Goal: Contribute content: Contribute content

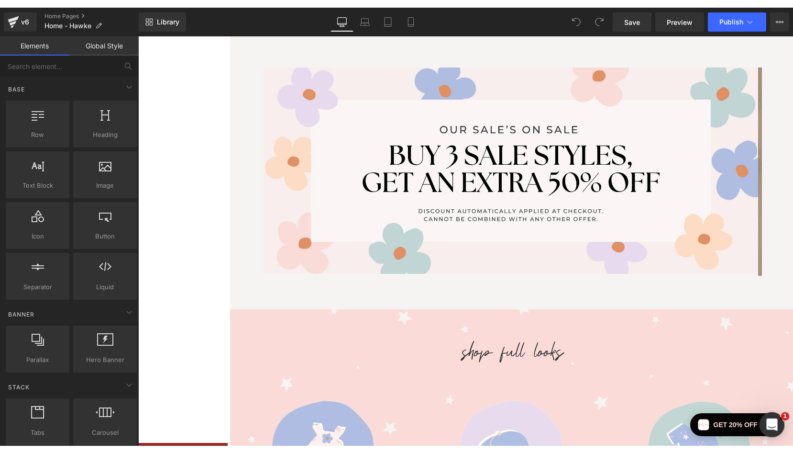
scroll to position [128, 0]
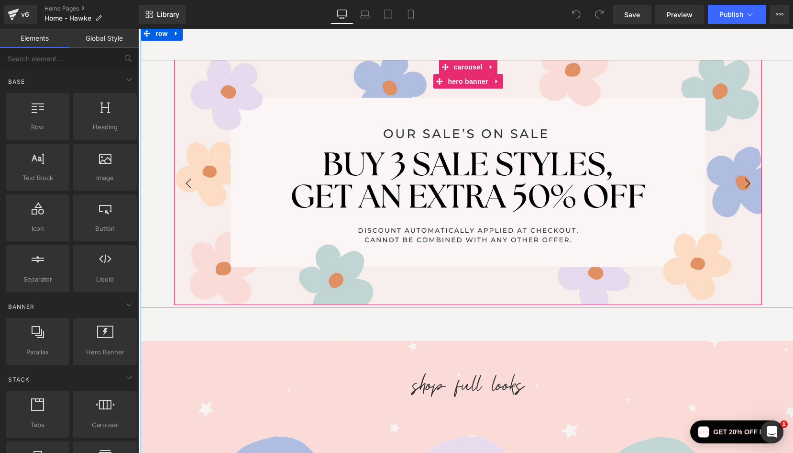
click at [275, 86] on div "Heading Text Block" at bounding box center [468, 182] width 588 height 245
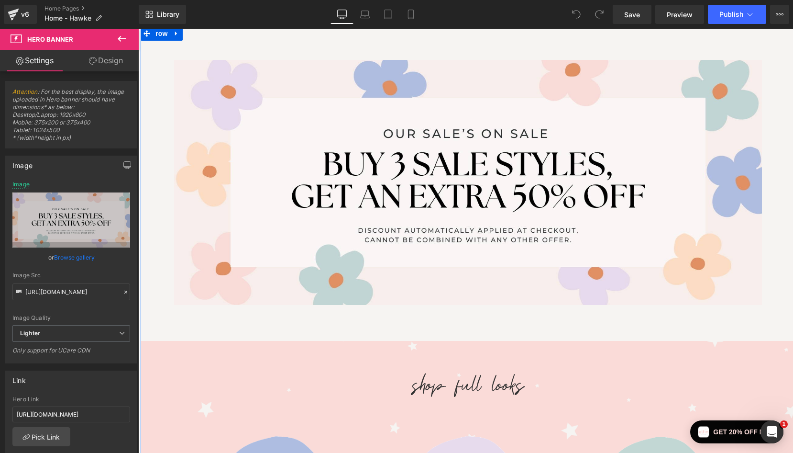
click at [243, 43] on div "Heading Text Block Hero Banner [PERSON_NAME] & CRU FOREVER Heading This best-se…" at bounding box center [468, 319] width 655 height 586
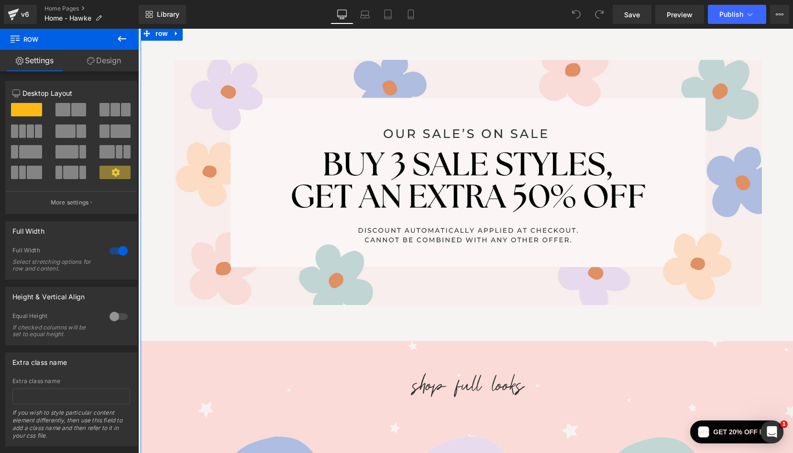
click at [111, 60] on link "Design" at bounding box center [103, 61] width 69 height 22
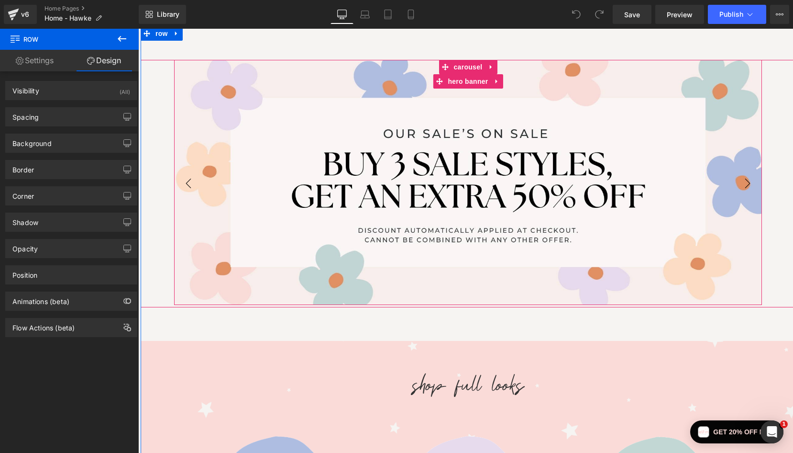
click at [235, 77] on div "Heading Text Block" at bounding box center [468, 182] width 588 height 245
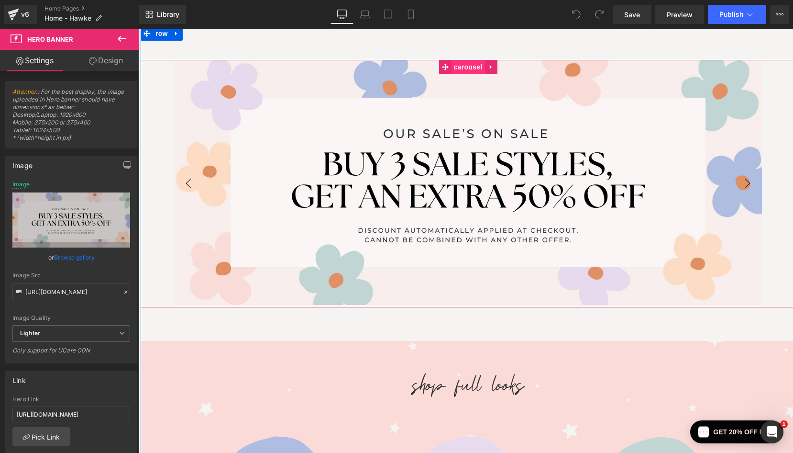
click at [471, 66] on span "Carousel" at bounding box center [468, 67] width 33 height 14
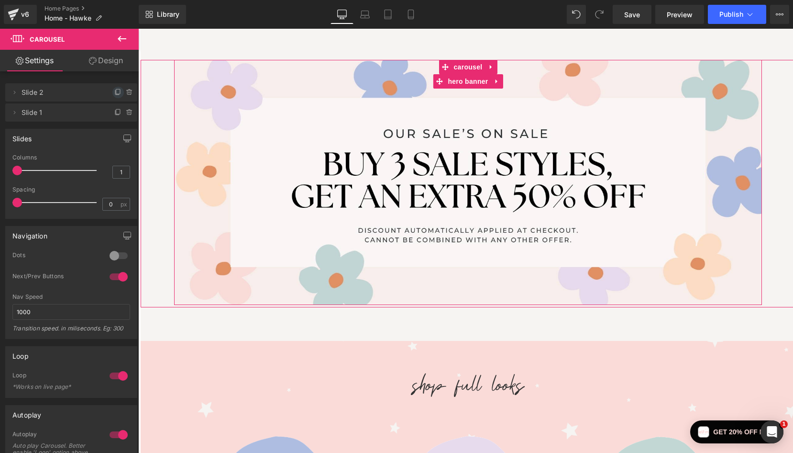
click at [114, 90] on icon at bounding box center [118, 93] width 8 height 8
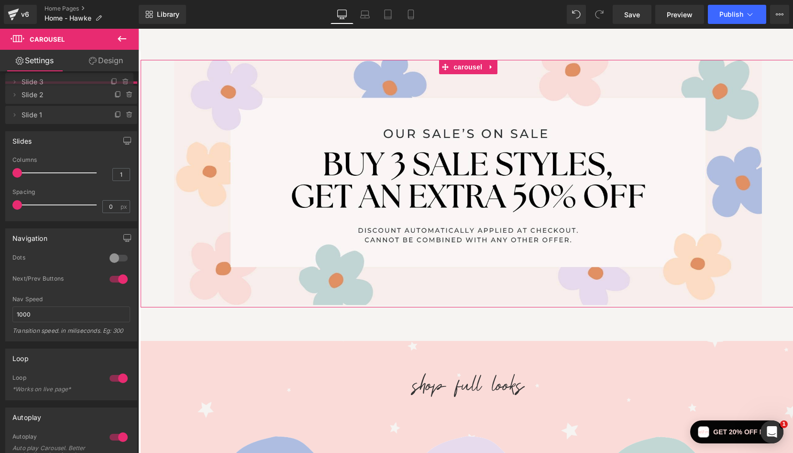
drag, startPoint x: 65, startPoint y: 117, endPoint x: 64, endPoint y: 86, distance: 30.6
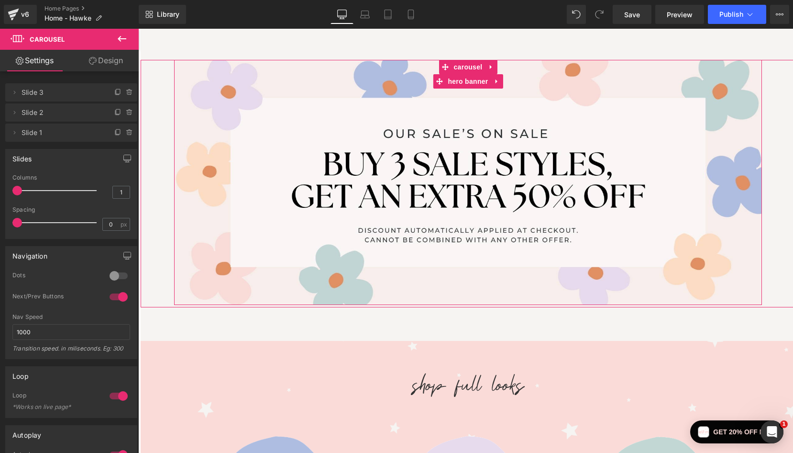
click at [49, 95] on span "Slide 3" at bounding box center [62, 92] width 80 height 18
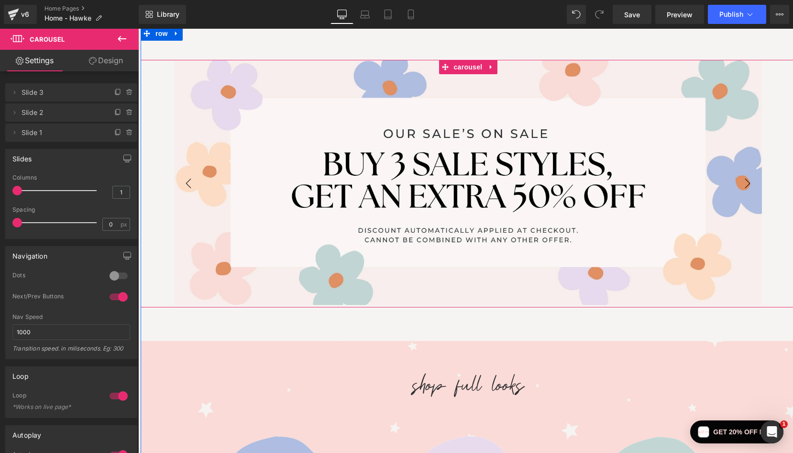
click at [703, 180] on button "›" at bounding box center [747, 183] width 29 height 29
click at [189, 179] on button "‹" at bounding box center [188, 183] width 29 height 29
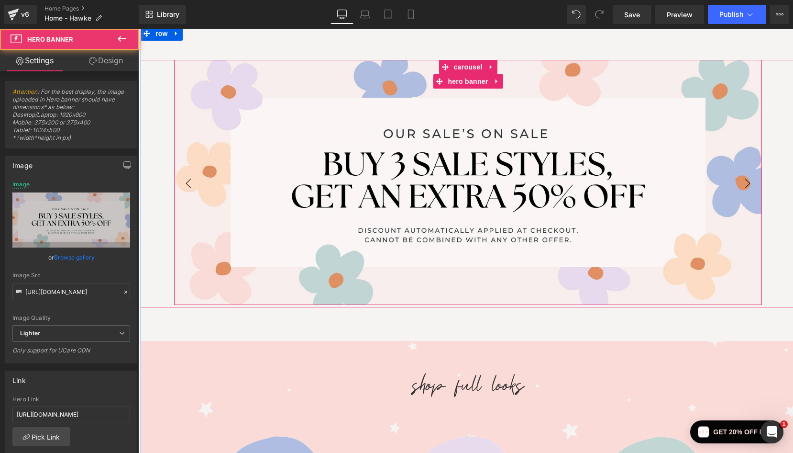
click at [382, 86] on div "Heading Text Block" at bounding box center [468, 182] width 588 height 245
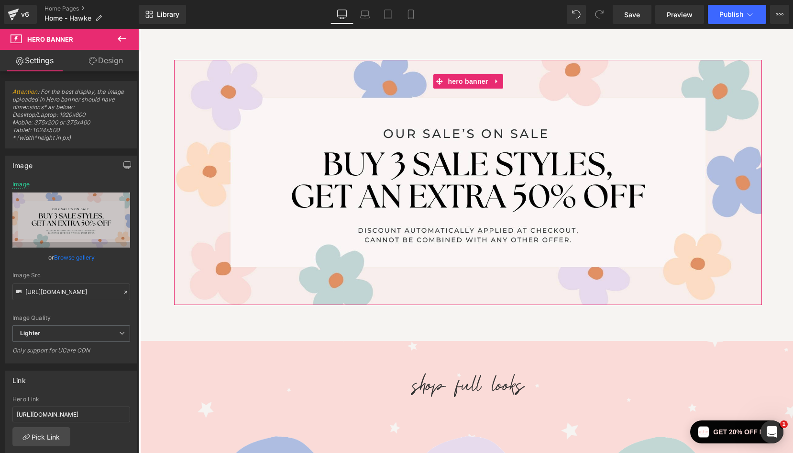
click at [65, 259] on link "Browse gallery" at bounding box center [74, 257] width 41 height 17
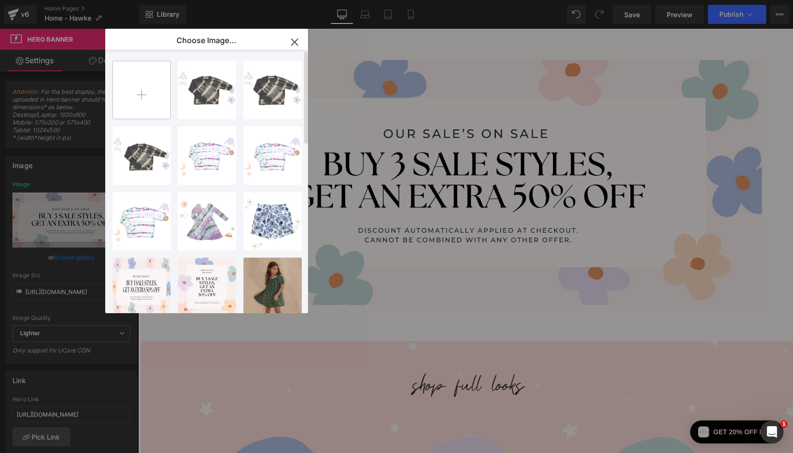
click at [137, 85] on input "file" at bounding box center [141, 89] width 57 height 57
type input "C:\fakepath\Friends-and-Family---2240x900.jpg"
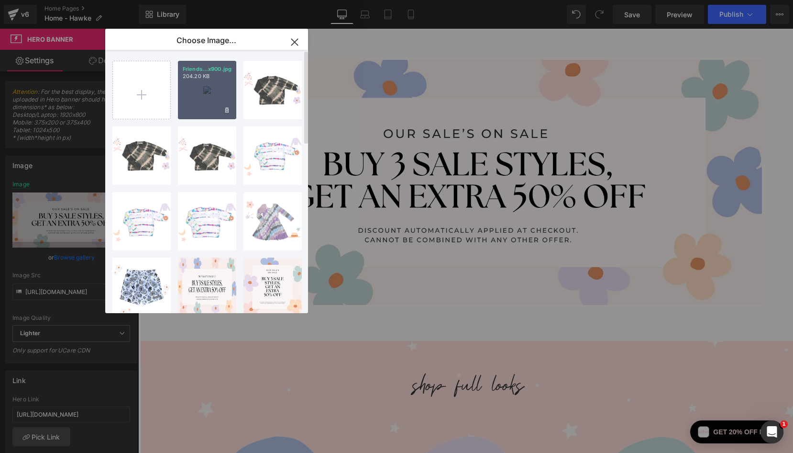
click at [207, 97] on div "Friends...x900.jpg 204.20 KB" at bounding box center [207, 90] width 58 height 58
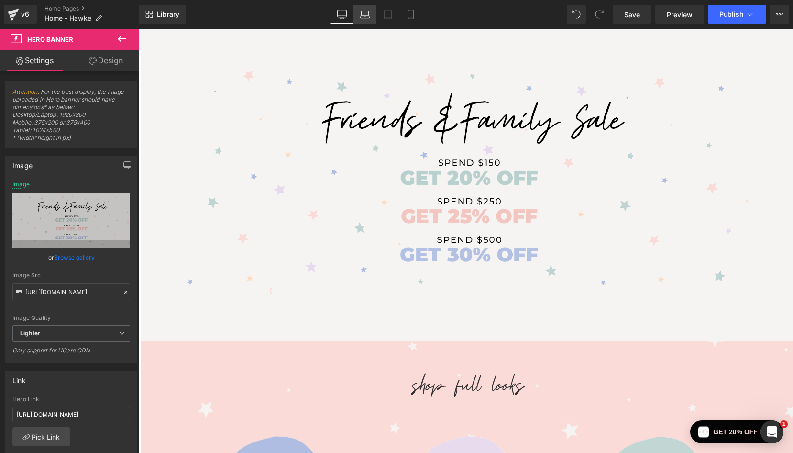
click at [366, 12] on icon at bounding box center [365, 15] width 10 height 10
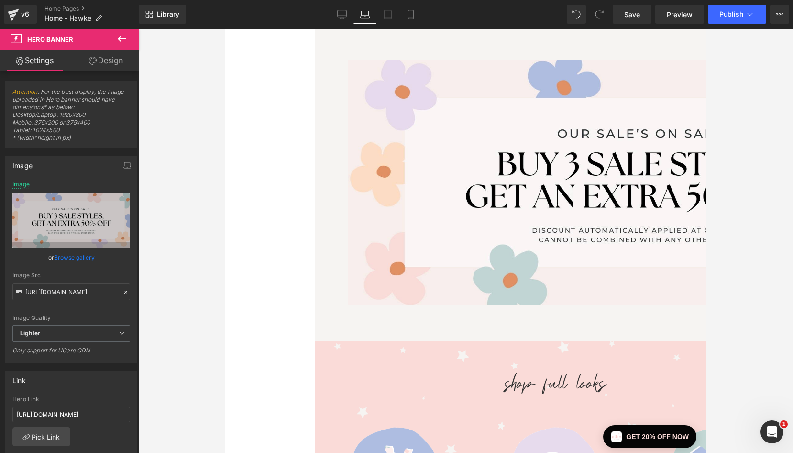
scroll to position [16, 0]
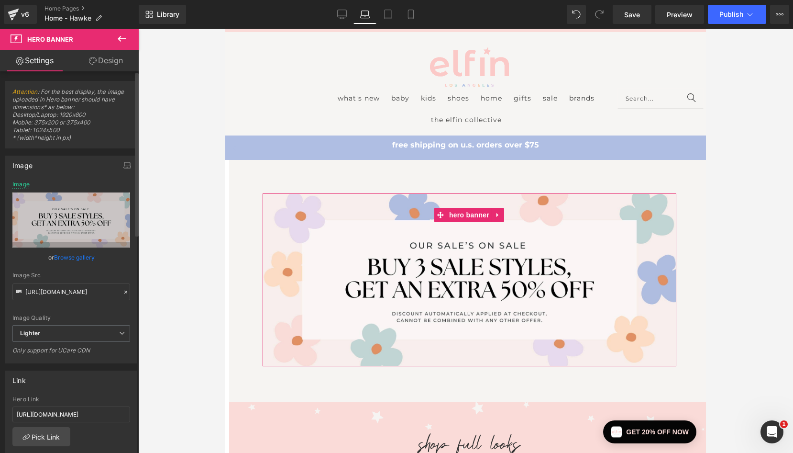
click at [72, 257] on link "Browse gallery" at bounding box center [74, 257] width 41 height 17
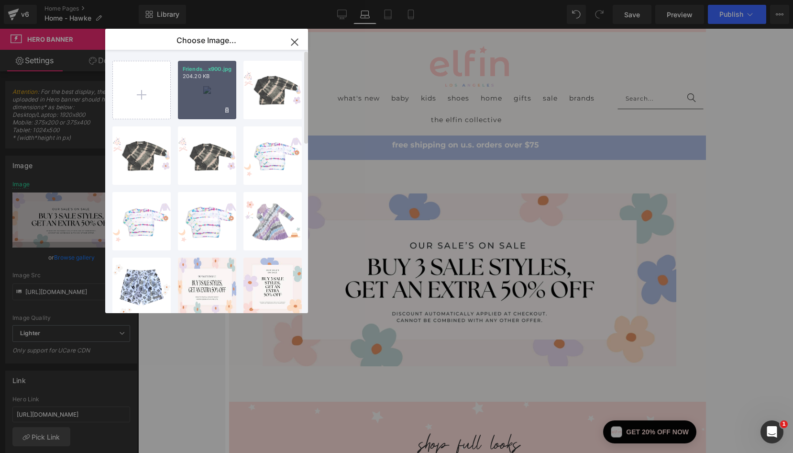
click at [207, 93] on div "Friends...x900.jpg 204.20 KB" at bounding box center [207, 90] width 58 height 58
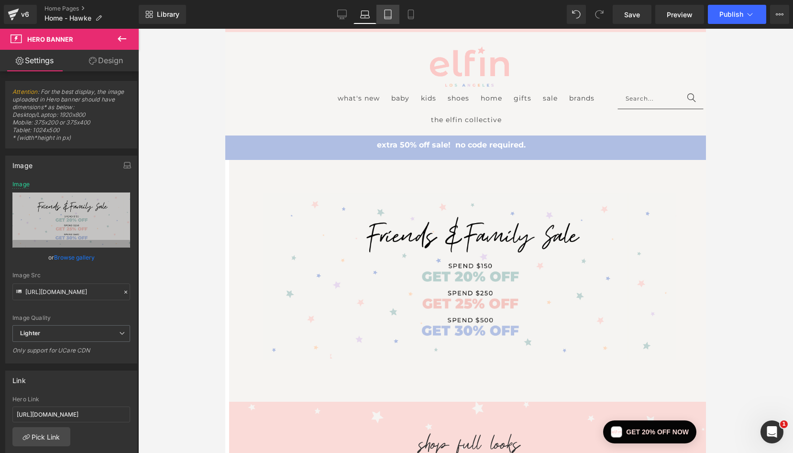
click at [386, 12] on icon at bounding box center [388, 15] width 10 height 10
type input "[URL][DOMAIN_NAME]"
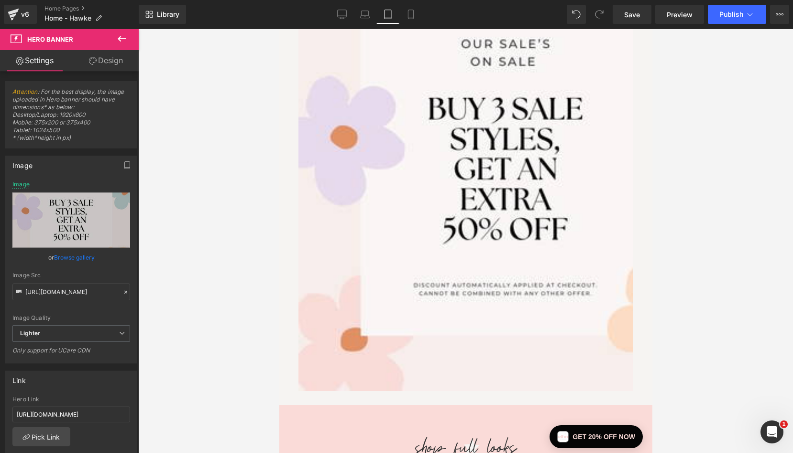
scroll to position [0, 0]
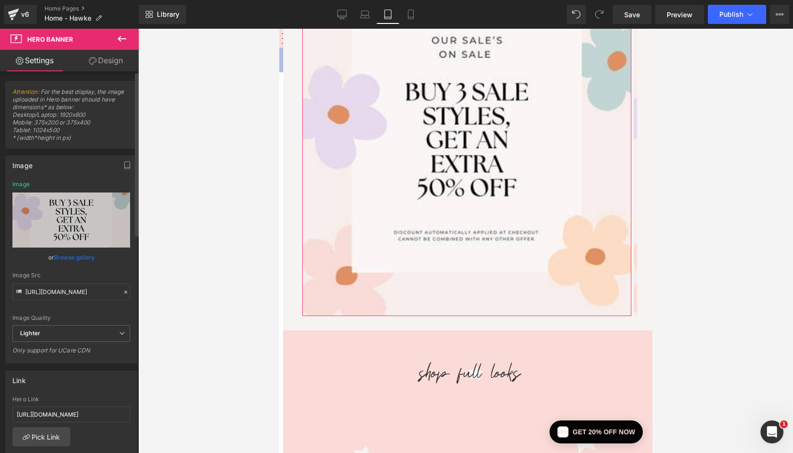
click at [67, 257] on link "Browse gallery" at bounding box center [74, 257] width 41 height 17
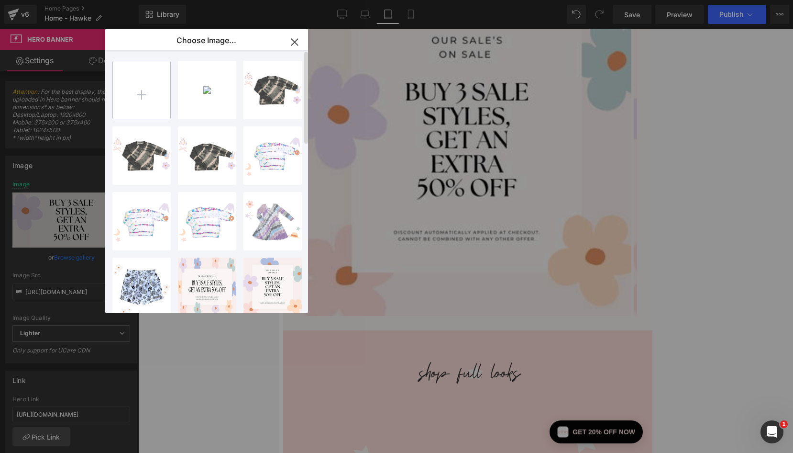
click at [146, 87] on input "file" at bounding box center [141, 89] width 57 height 57
type input "C:\fakepath\Friends-and-Family---750x800.jpg"
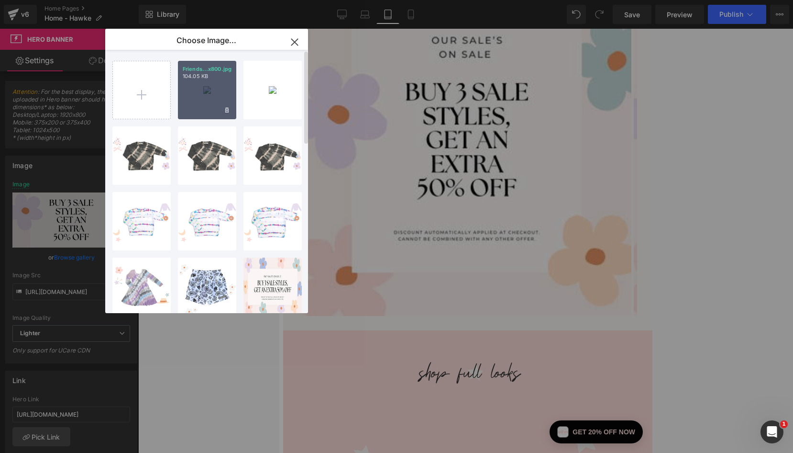
click at [195, 87] on div "Friends...x800.jpg 104.05 KB" at bounding box center [207, 90] width 58 height 58
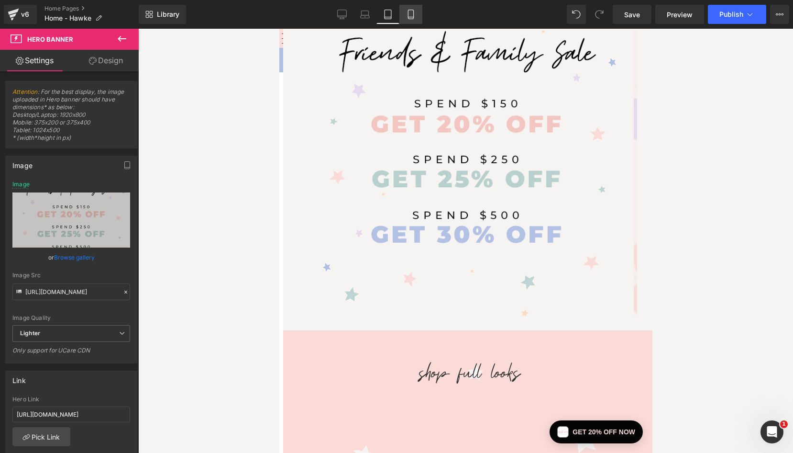
click at [411, 17] on icon at bounding box center [410, 17] width 5 height 0
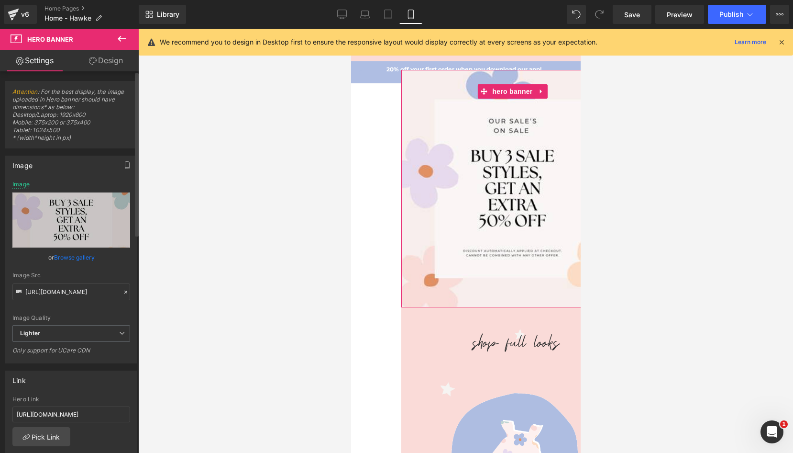
click at [79, 258] on link "Browse gallery" at bounding box center [74, 257] width 41 height 17
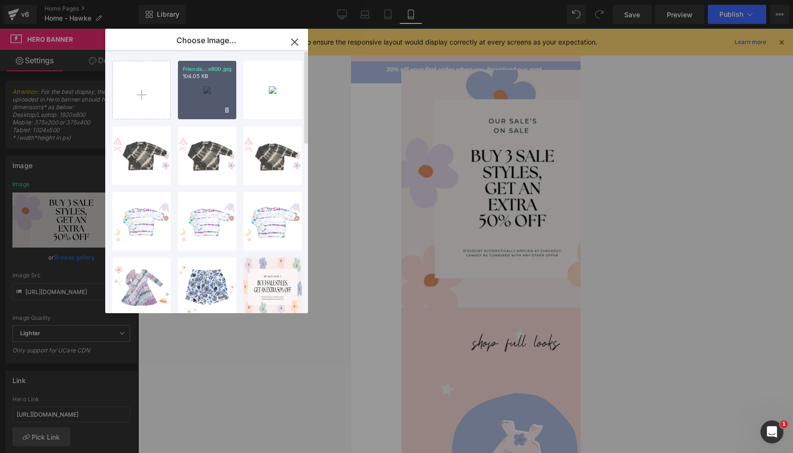
click at [209, 103] on div "Friends...x800.jpg 104.05 KB" at bounding box center [207, 90] width 58 height 58
type input "[URL][DOMAIN_NAME]"
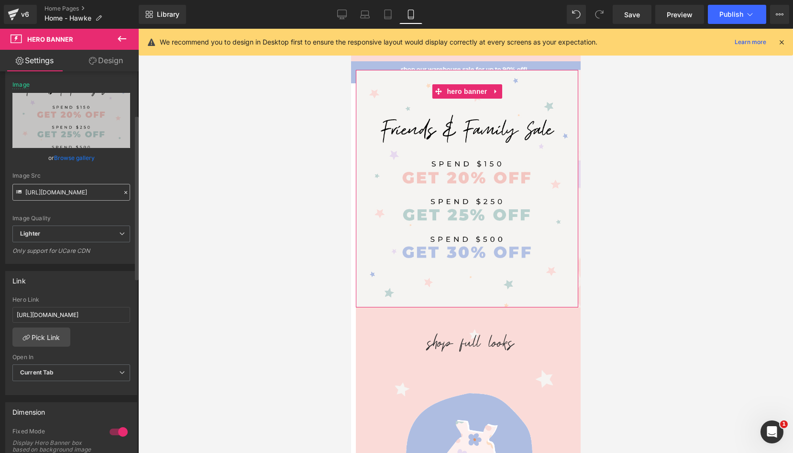
scroll to position [101, 0]
click at [56, 311] on input "[URL][DOMAIN_NAME]" at bounding box center [71, 313] width 118 height 16
paste input "newest-products"
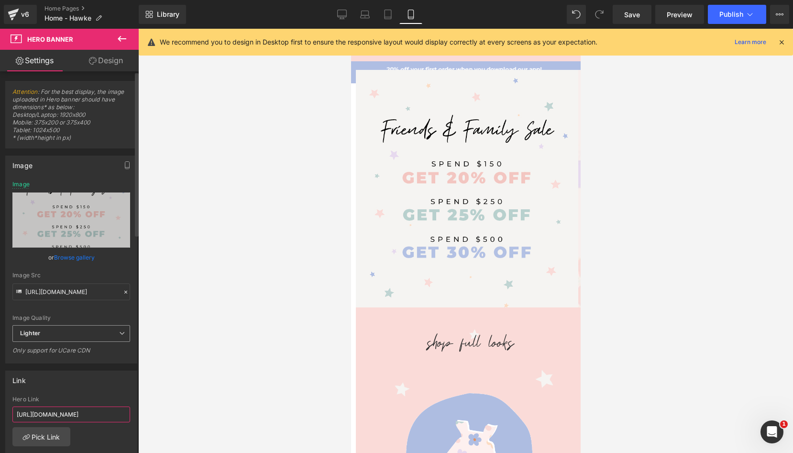
scroll to position [0, 0]
type input "[URL][DOMAIN_NAME]"
click at [642, 17] on link "Save" at bounding box center [632, 14] width 39 height 19
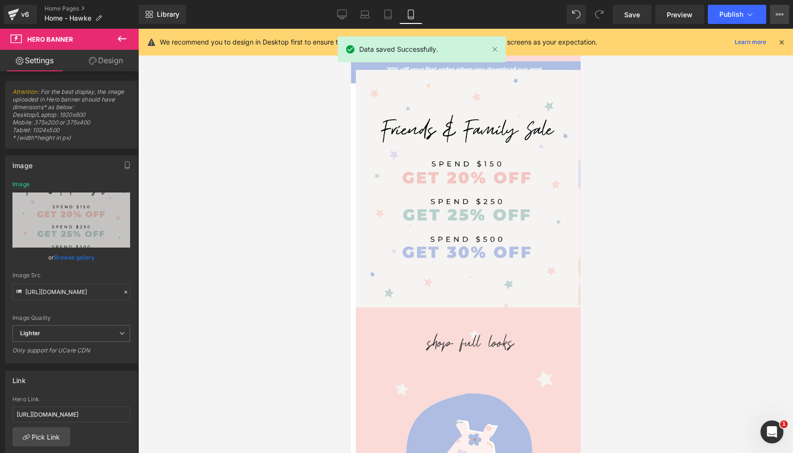
click at [703, 13] on icon at bounding box center [780, 15] width 8 height 8
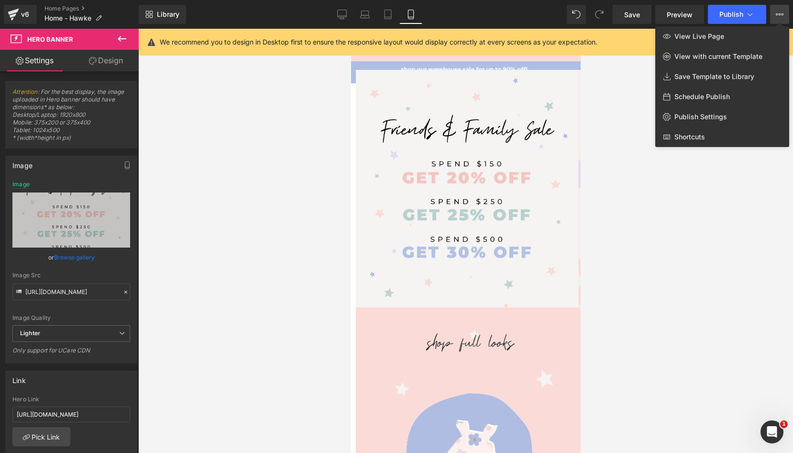
click at [703, 97] on span "Schedule Publish" at bounding box center [703, 96] width 56 height 9
select select
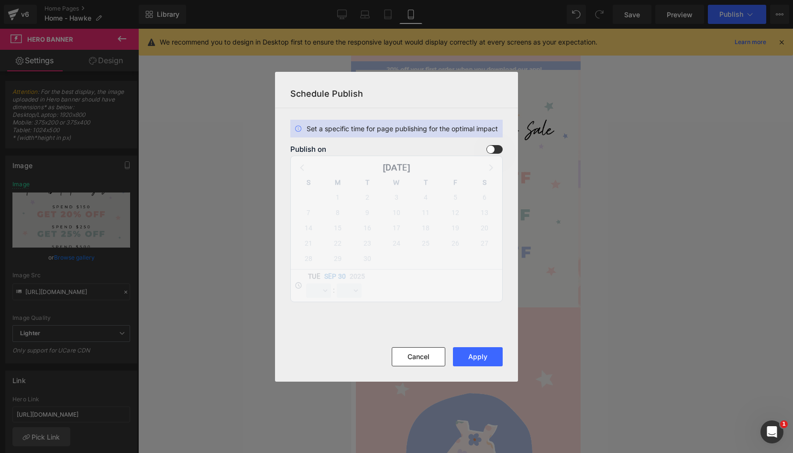
click at [494, 147] on span at bounding box center [495, 149] width 16 height 9
click at [0, 0] on input "checkbox" at bounding box center [0, 0] width 0 height 0
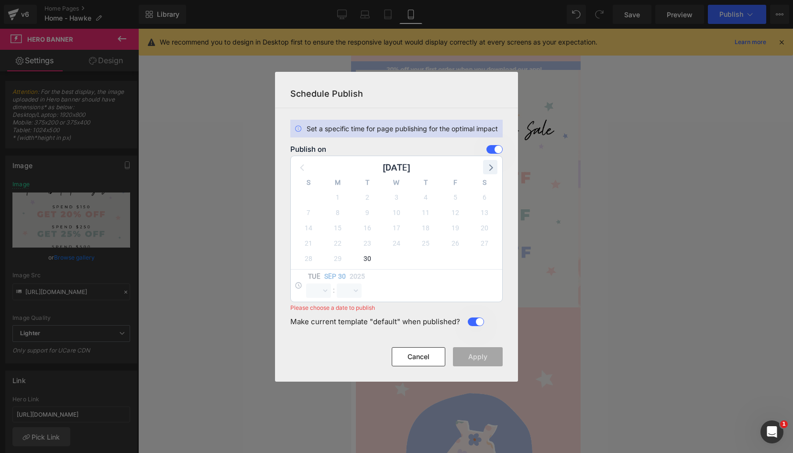
click at [493, 165] on icon at bounding box center [490, 167] width 12 height 12
click at [396, 193] on span "1" at bounding box center [396, 196] width 13 height 13
select select "18"
select select "34"
select select "0"
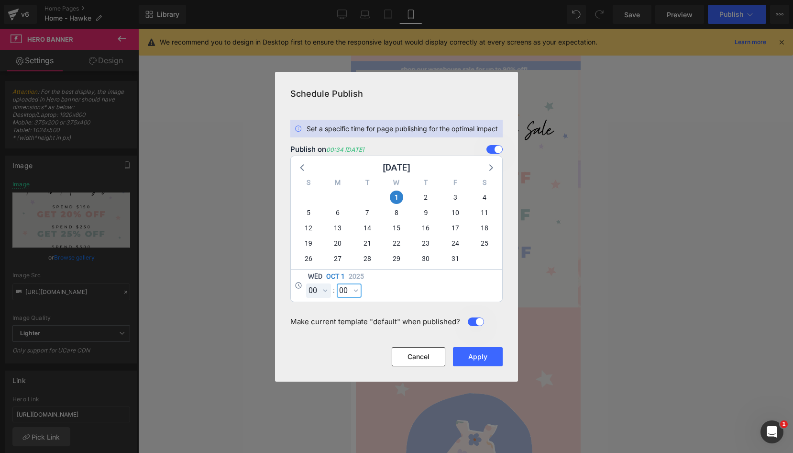
select select "0"
click at [475, 357] on button "Apply" at bounding box center [478, 356] width 50 height 19
